Goal: Task Accomplishment & Management: Manage account settings

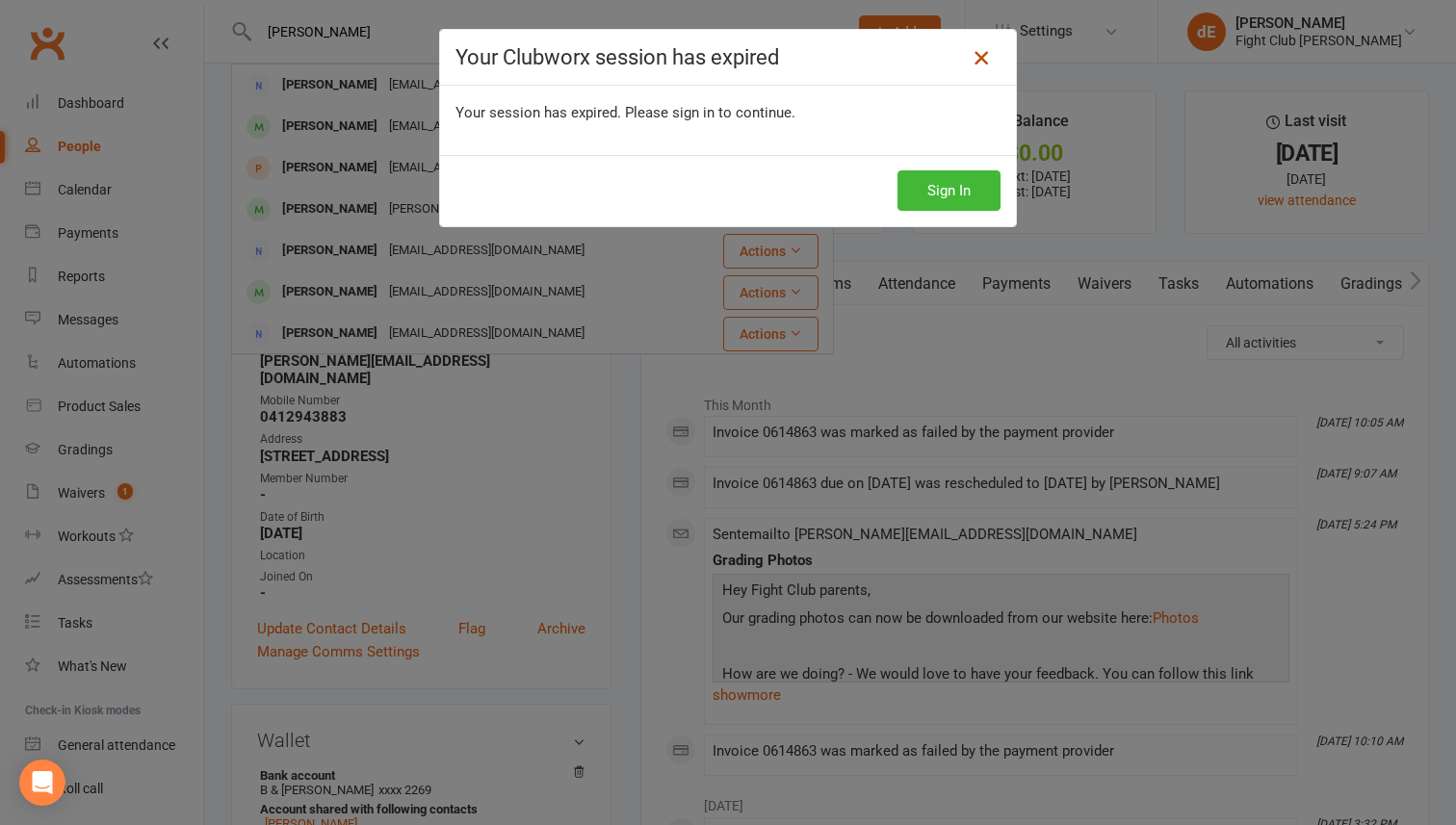
click at [974, 53] on icon at bounding box center [981, 58] width 24 height 24
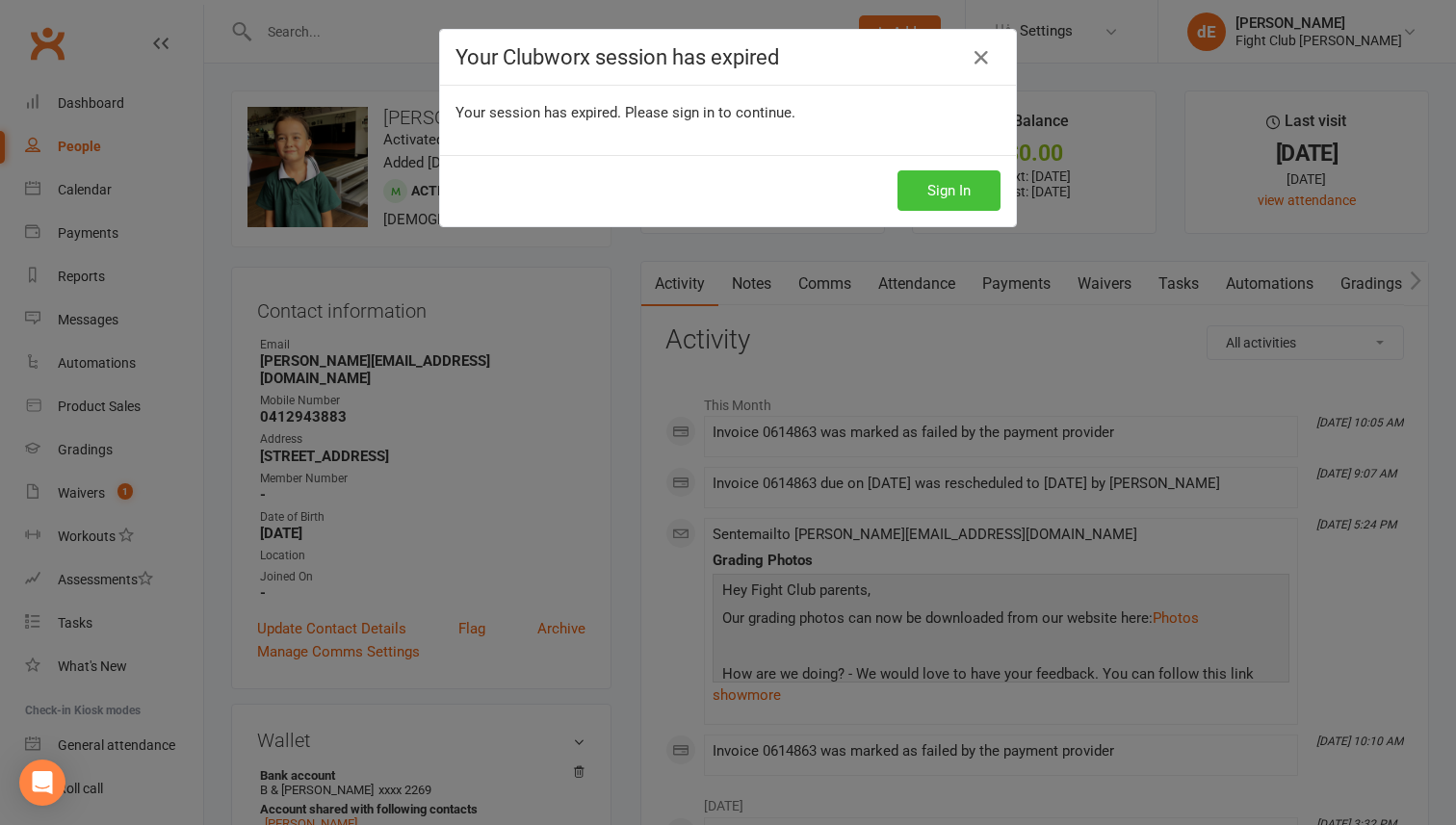
click at [954, 187] on button "Sign In" at bounding box center [948, 190] width 103 height 40
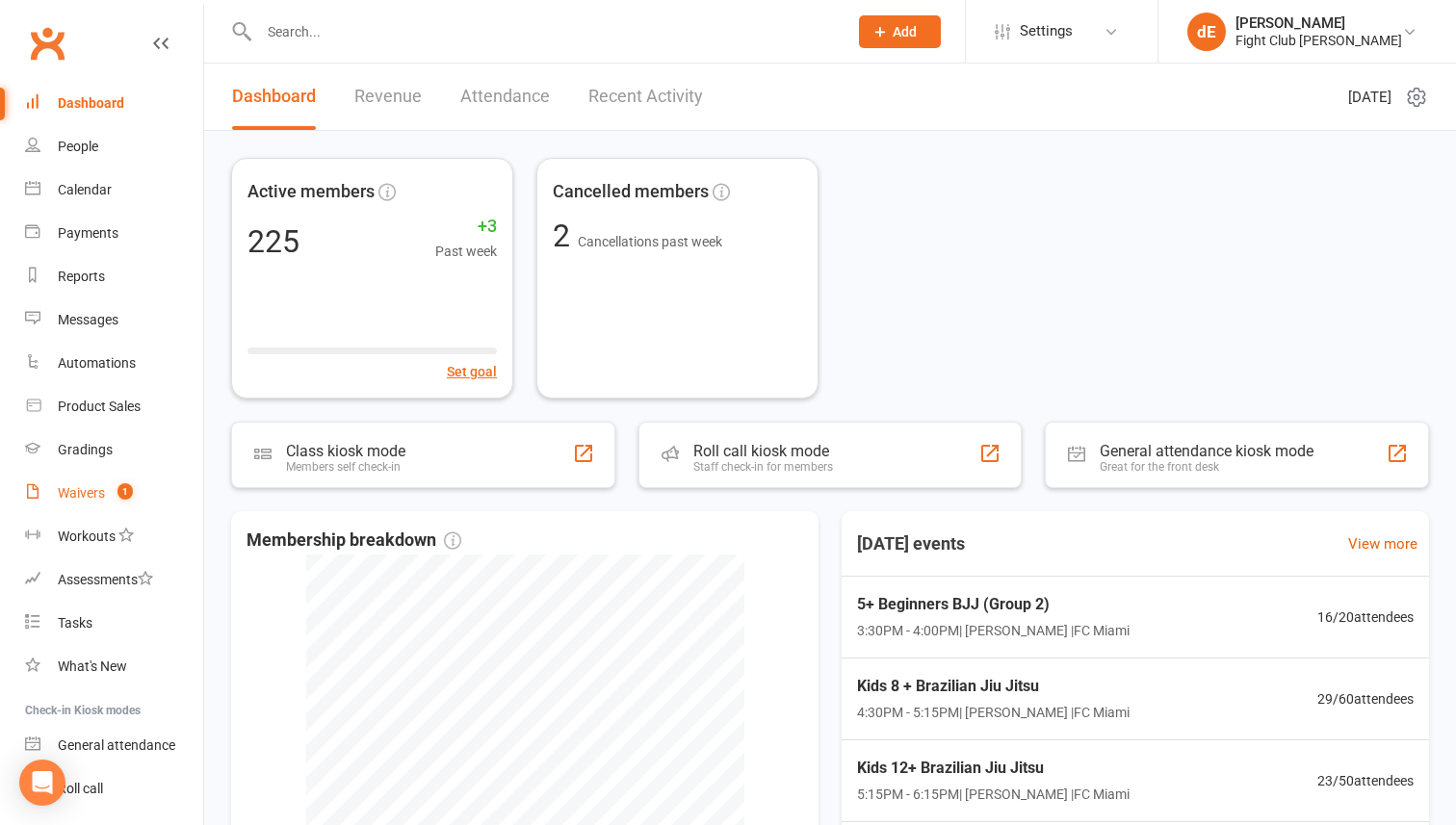
click at [72, 492] on div "Waivers" at bounding box center [81, 493] width 47 height 16
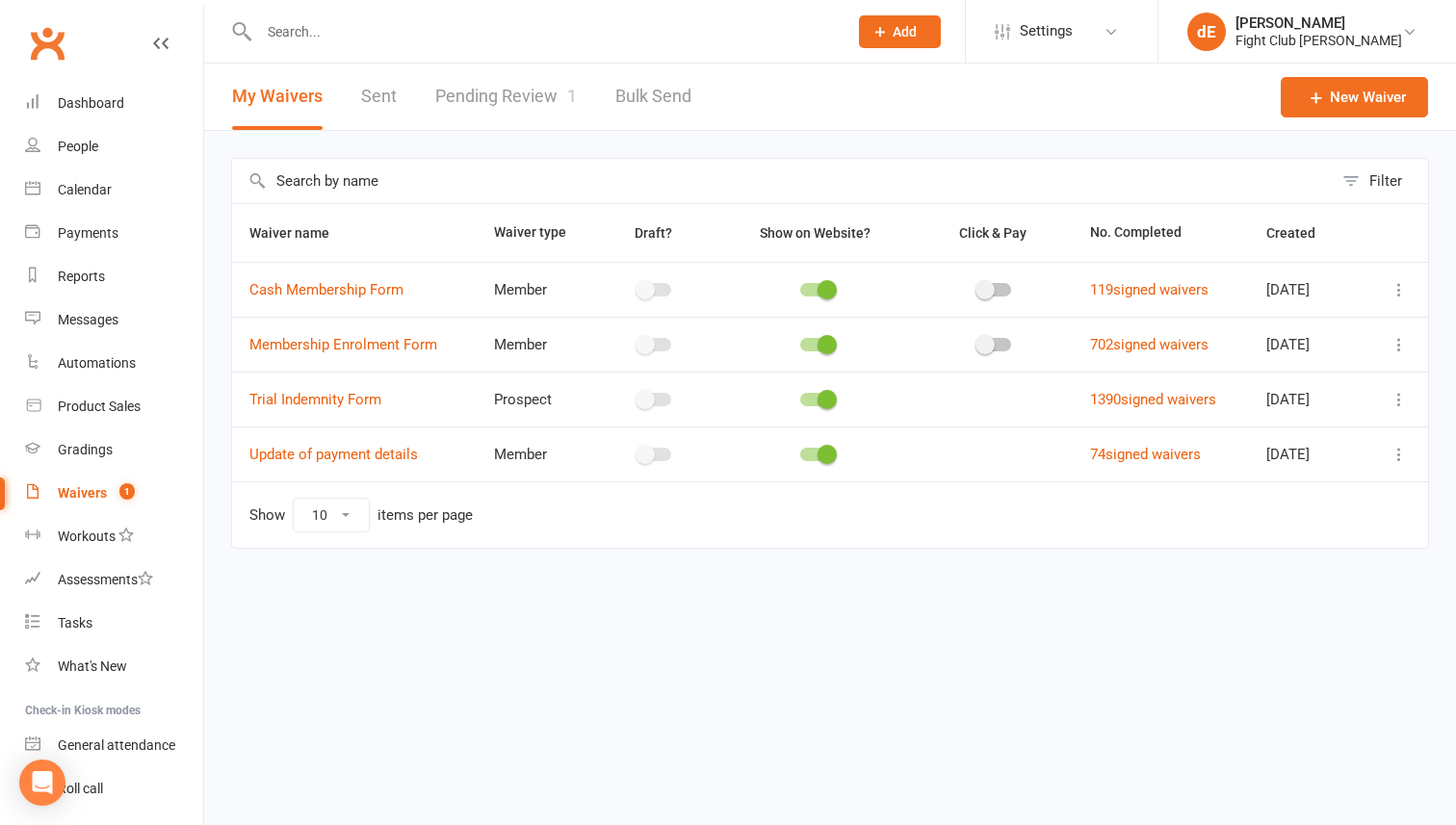
click at [530, 100] on link "Pending Review 1" at bounding box center [506, 97] width 141 height 67
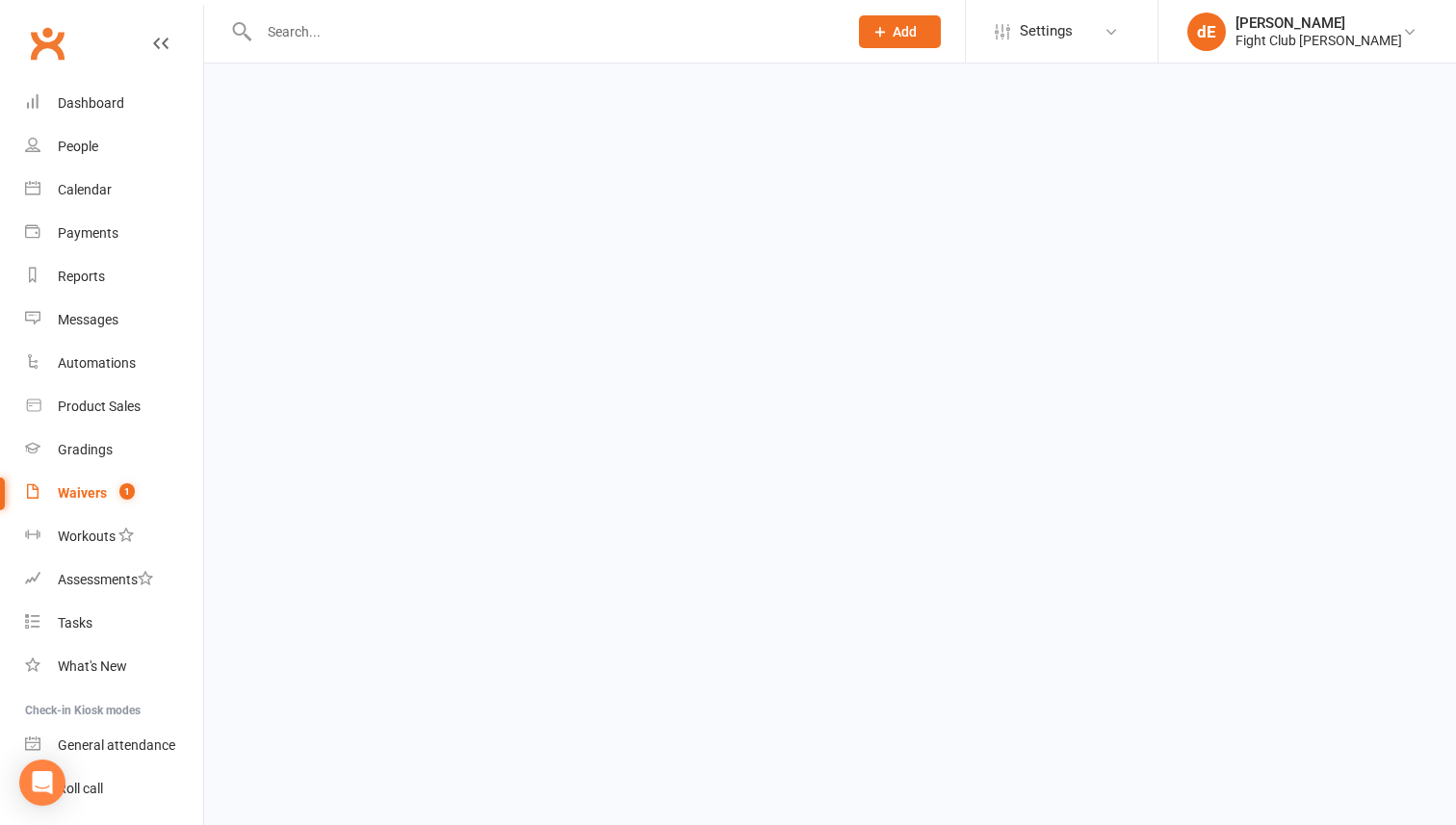
select select "100"
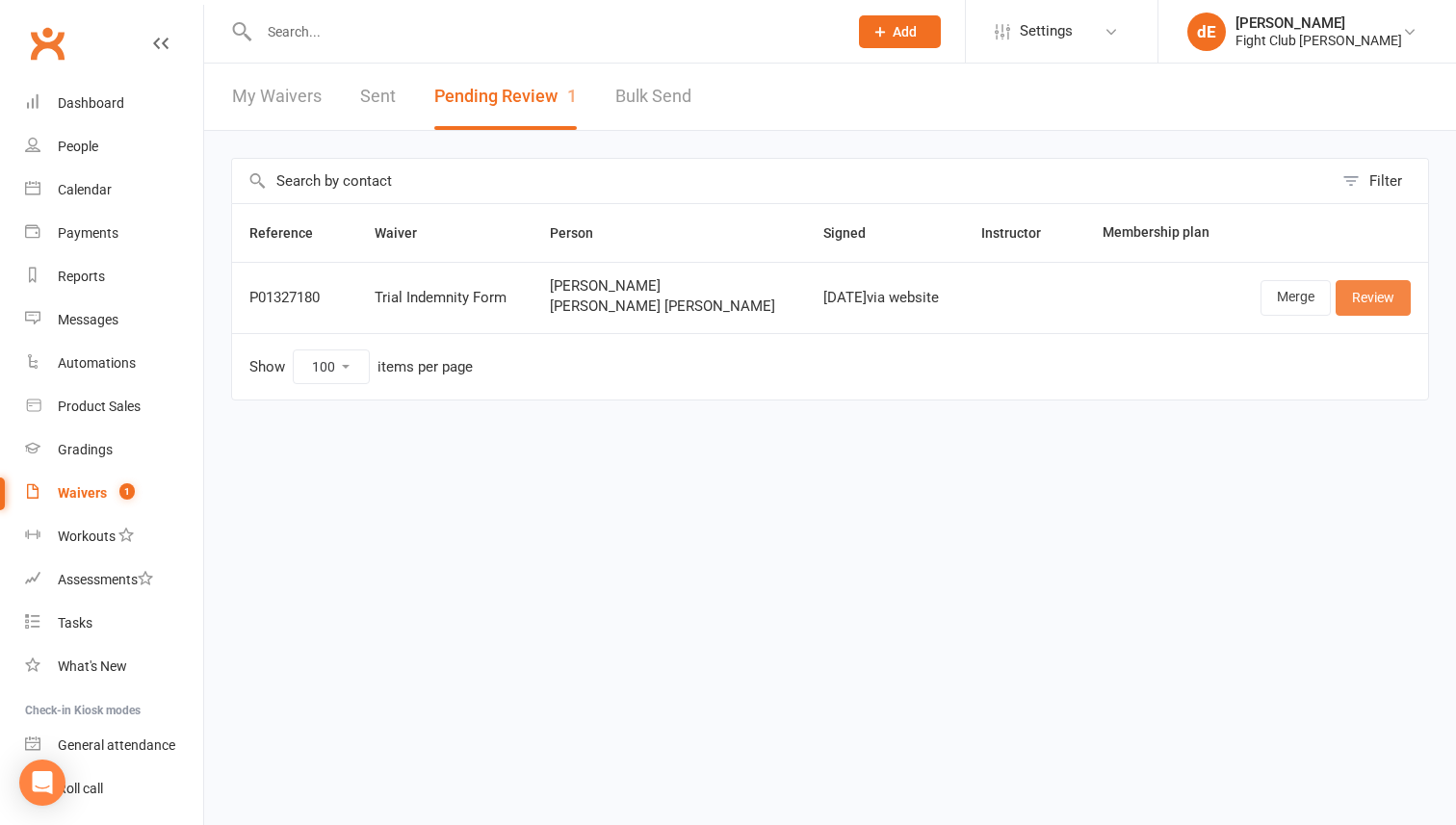
click at [1388, 300] on link "Review" at bounding box center [1373, 297] width 75 height 34
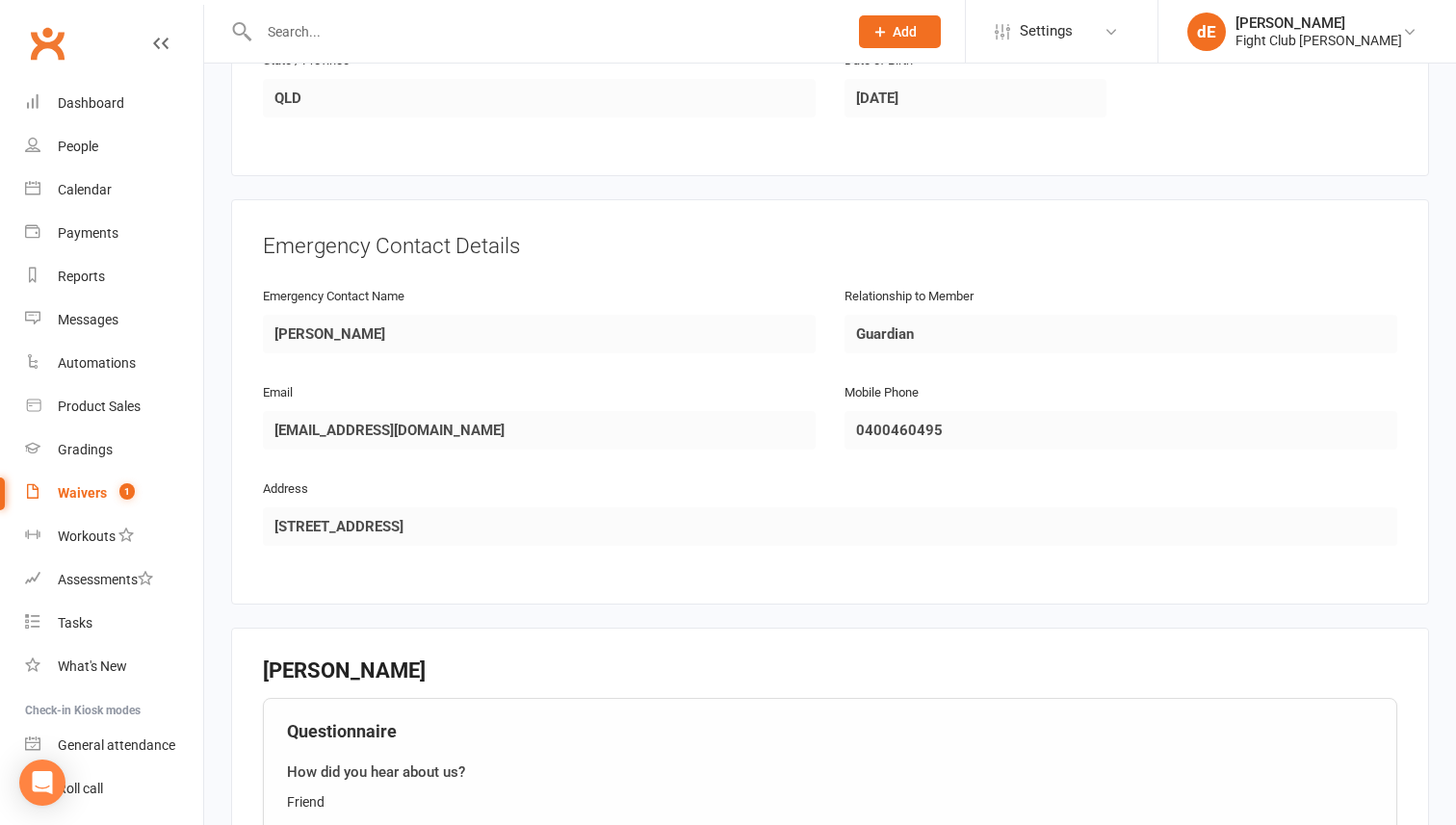
scroll to position [1947, 0]
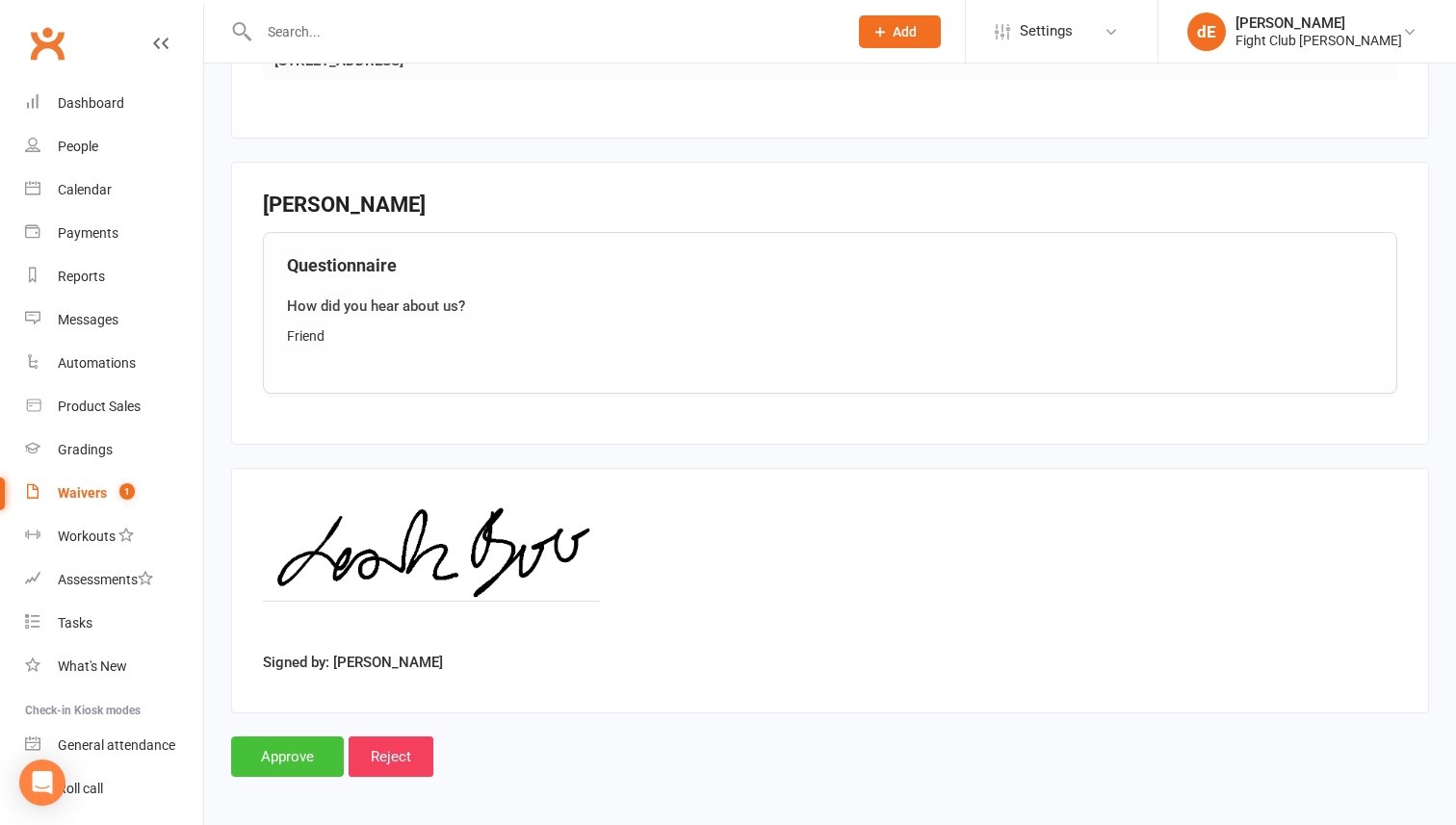
click at [283, 752] on input "Approve" at bounding box center [287, 756] width 113 height 40
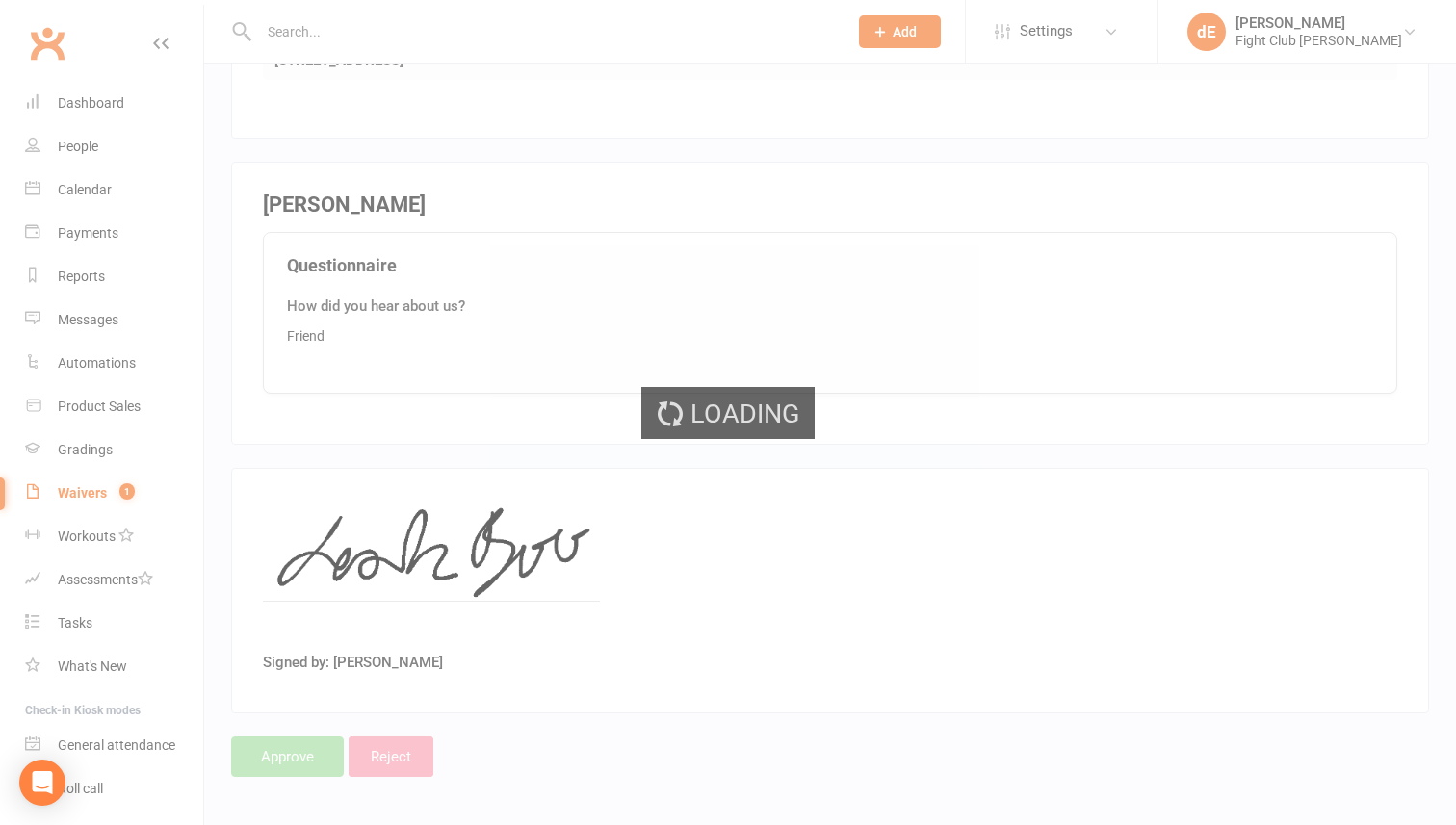
select select "100"
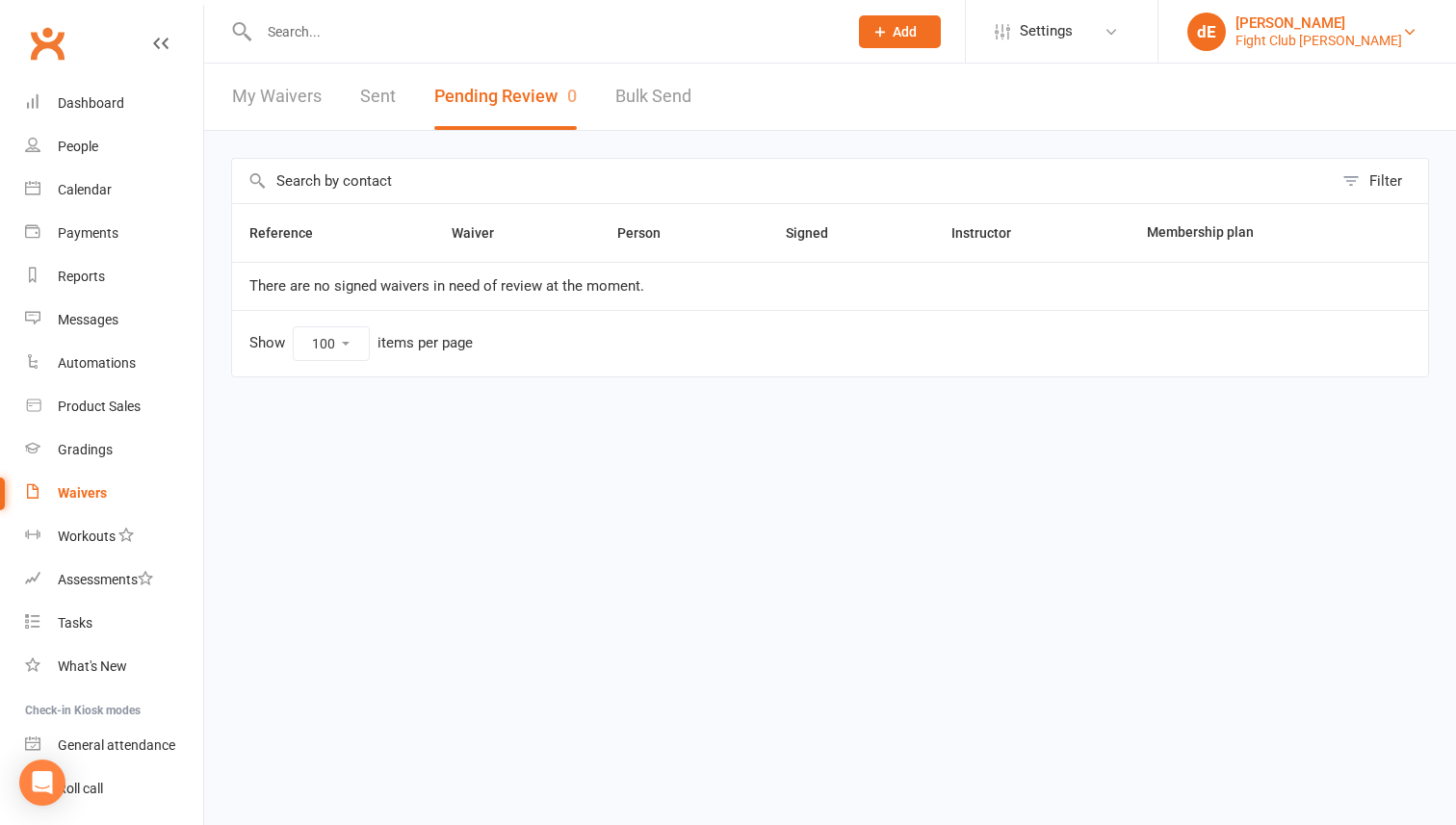
click at [1245, 28] on div "daniel Eulalio" at bounding box center [1319, 24] width 167 height 18
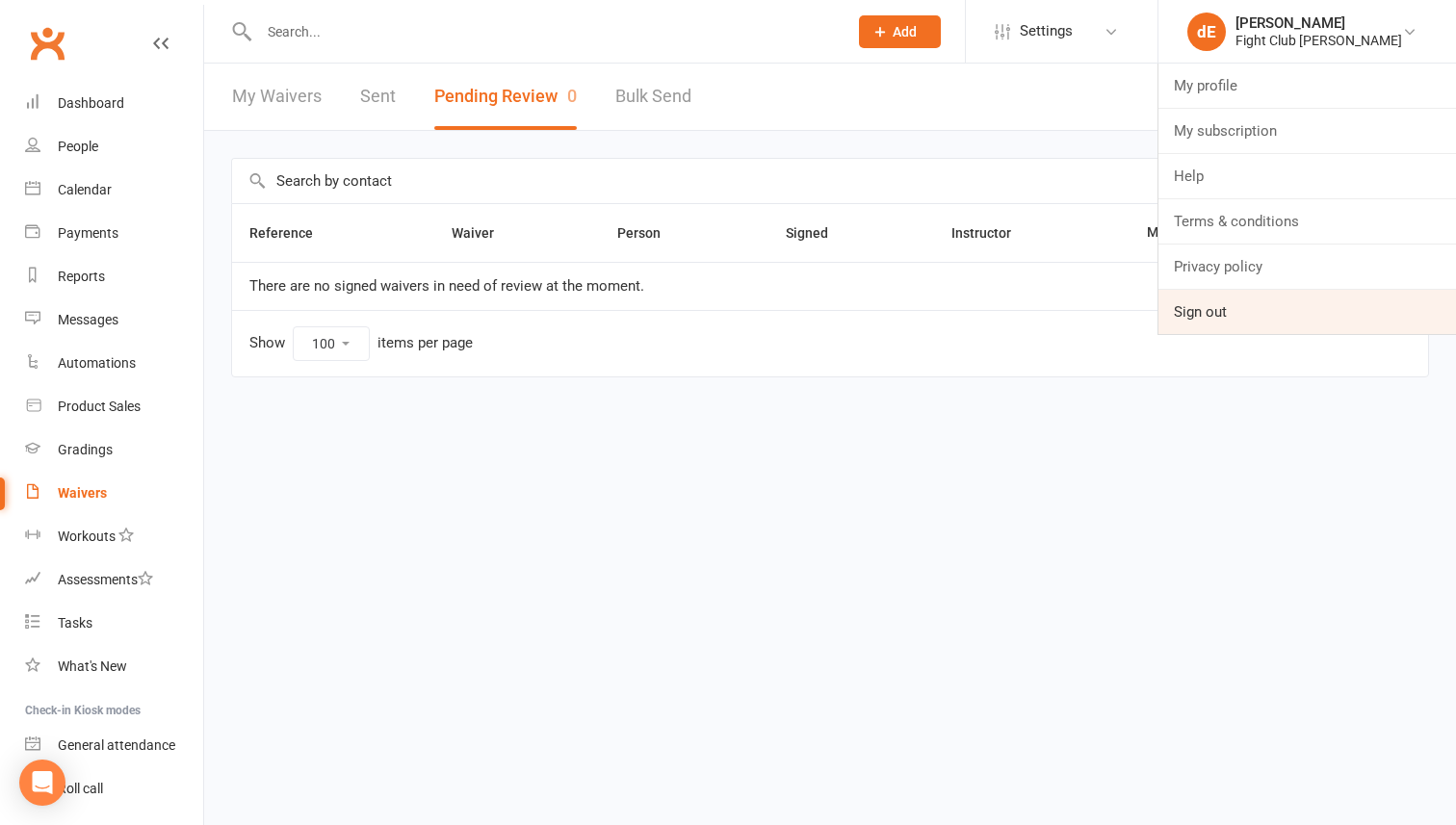
click at [1211, 303] on link "Sign out" at bounding box center [1307, 312] width 298 height 44
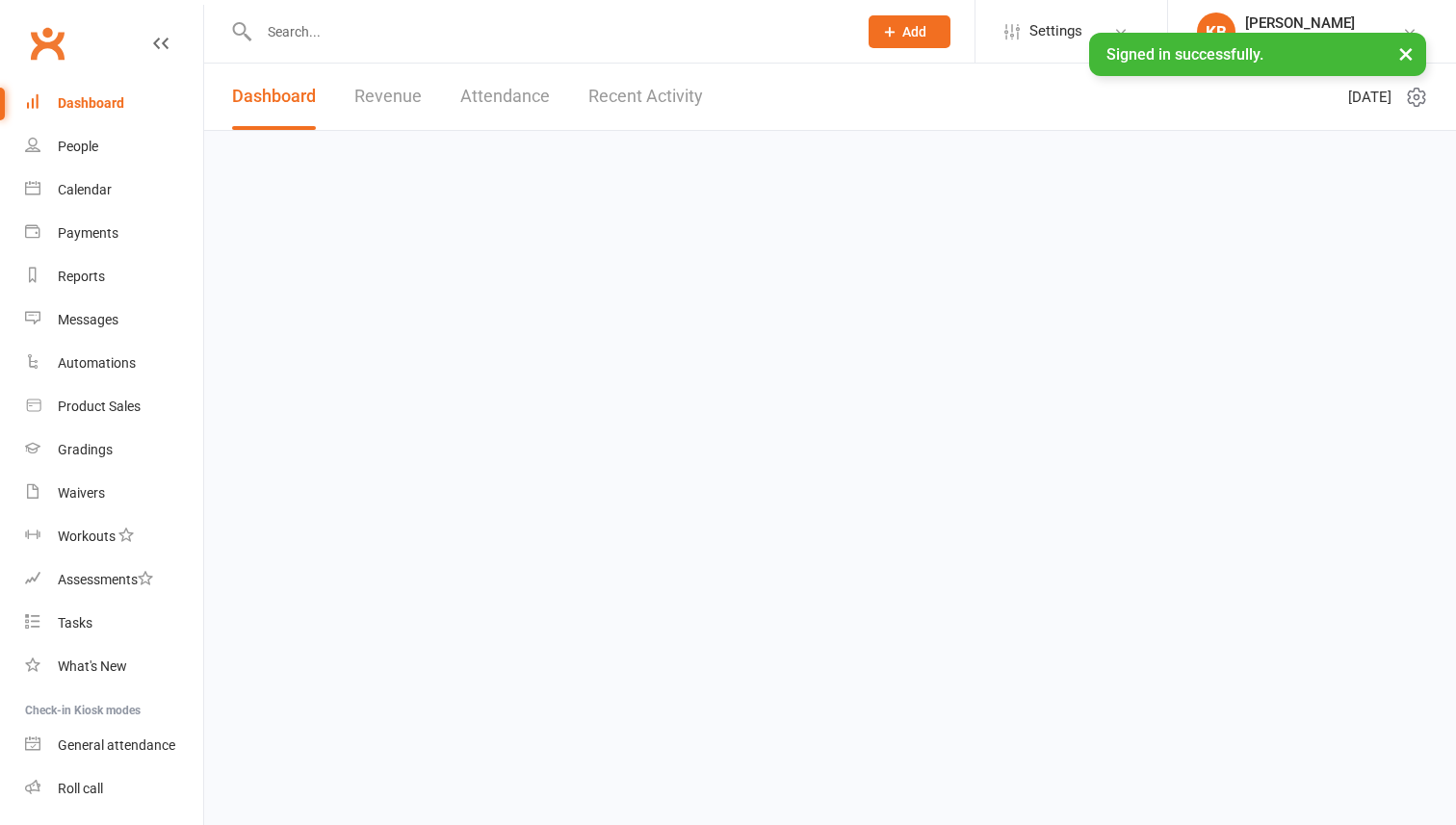
click at [503, 33] on input "text" at bounding box center [548, 32] width 590 height 27
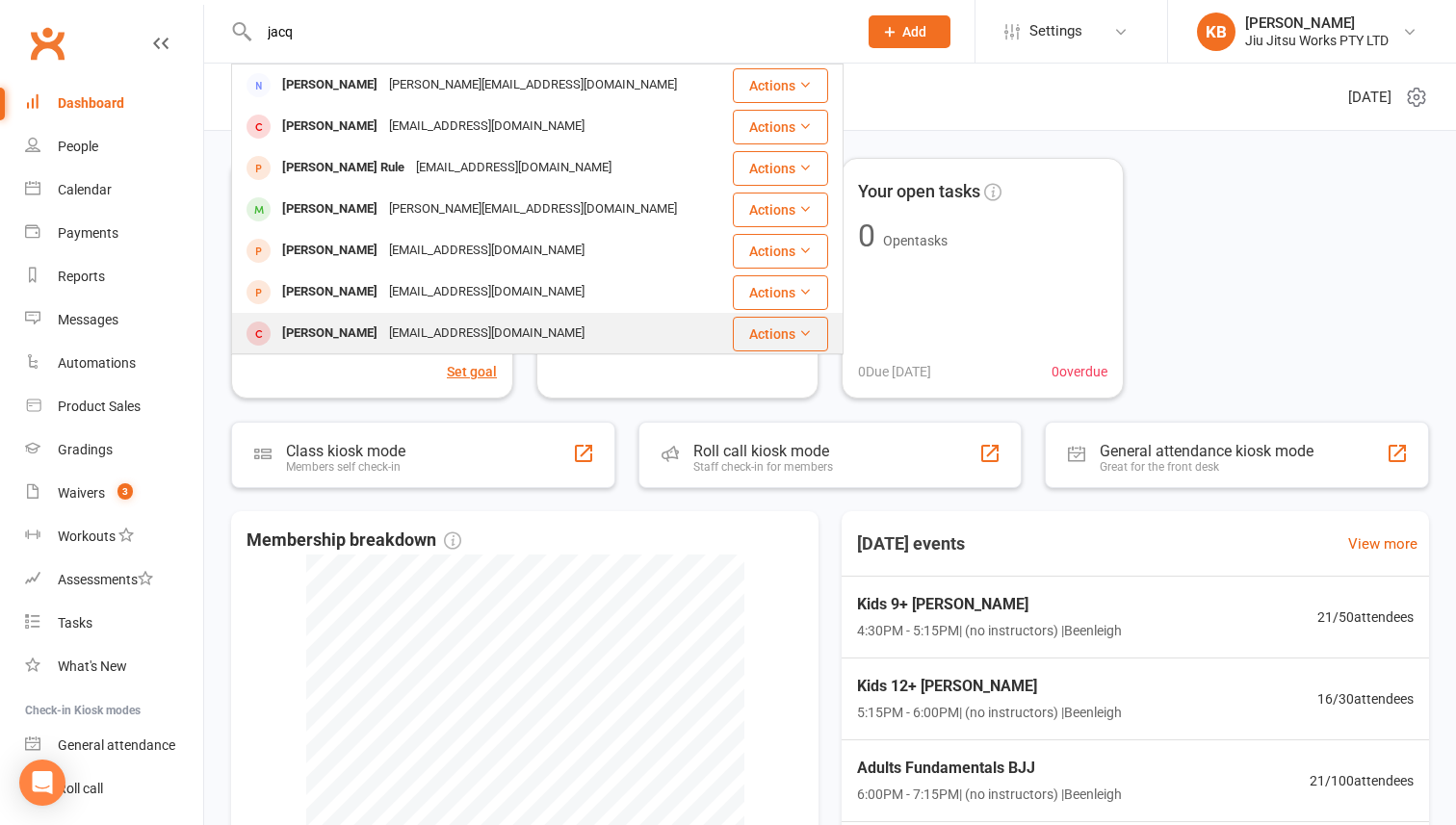
type input "jacq"
click at [480, 325] on div "[EMAIL_ADDRESS][DOMAIN_NAME]" at bounding box center [486, 333] width 207 height 27
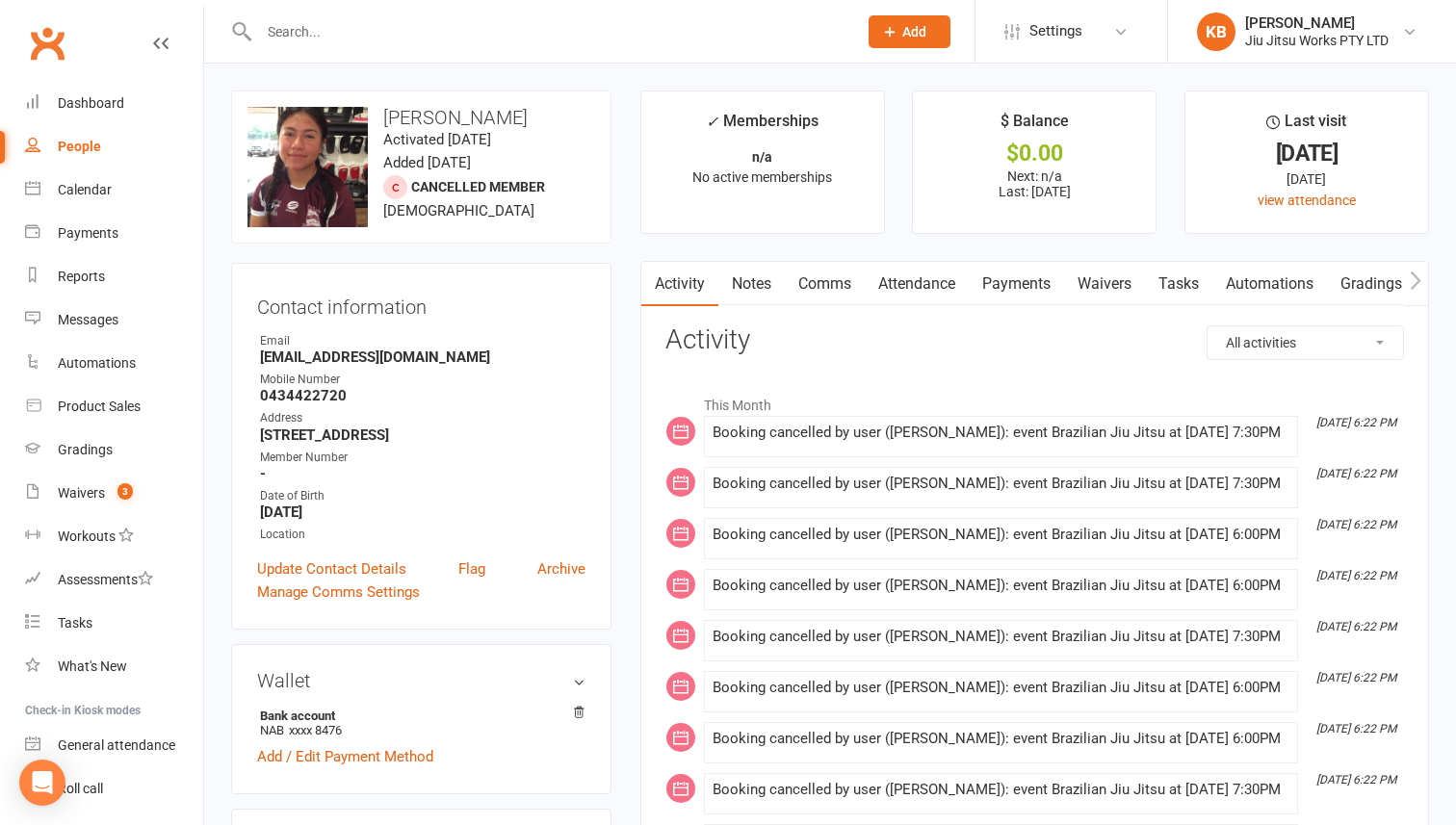
click at [996, 286] on link "Payments" at bounding box center [1015, 283] width 95 height 44
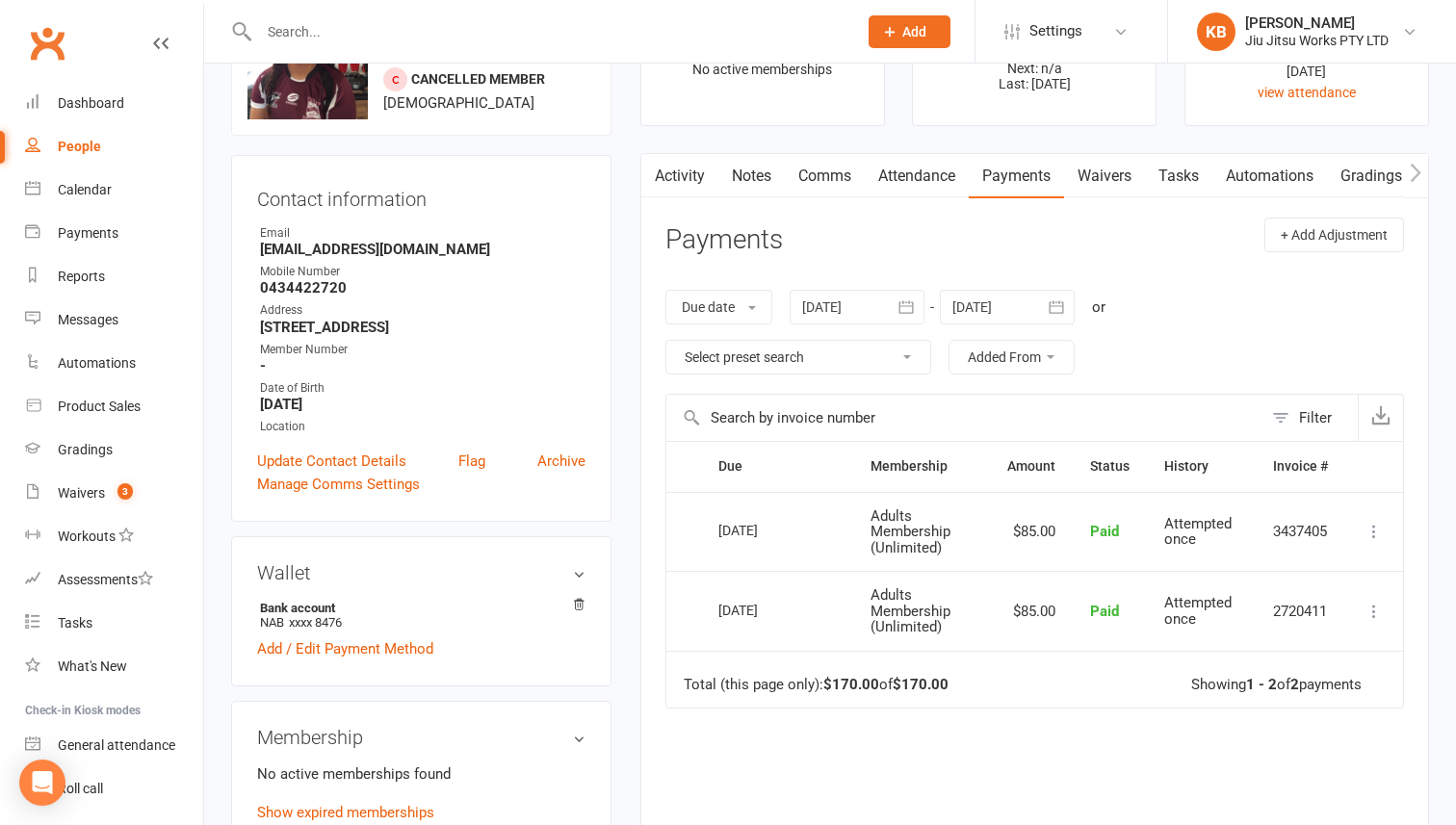
scroll to position [115, 0]
